Goal: Use online tool/utility

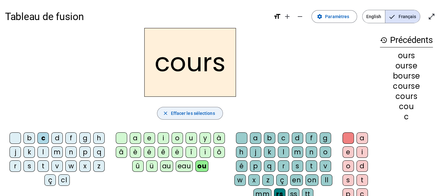
click at [202, 106] on span "button" at bounding box center [189, 112] width 65 height 15
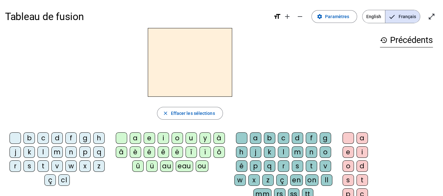
click at [27, 132] on div "b" at bounding box center [28, 137] width 11 height 11
click at [199, 167] on div "ou" at bounding box center [202, 165] width 13 height 11
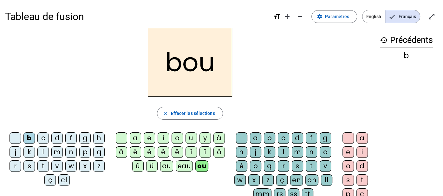
click at [279, 189] on div "rs" at bounding box center [279, 193] width 11 height 11
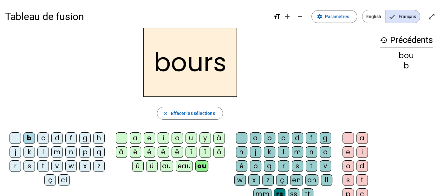
click at [348, 150] on div "e" at bounding box center [348, 151] width 11 height 11
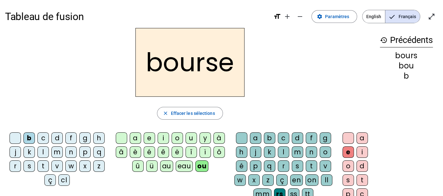
click at [45, 135] on div "c" at bounding box center [42, 137] width 11 height 11
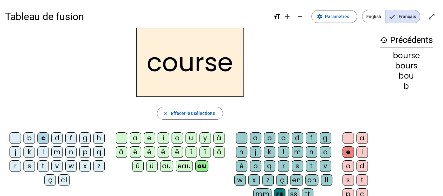
click at [350, 136] on div at bounding box center [348, 137] width 11 height 11
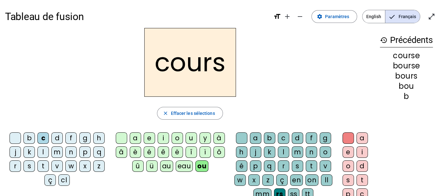
click at [18, 136] on div at bounding box center [15, 137] width 11 height 11
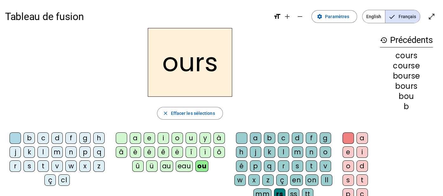
click at [42, 167] on div "t" at bounding box center [42, 165] width 11 height 11
